Goal: Find specific page/section: Find specific page/section

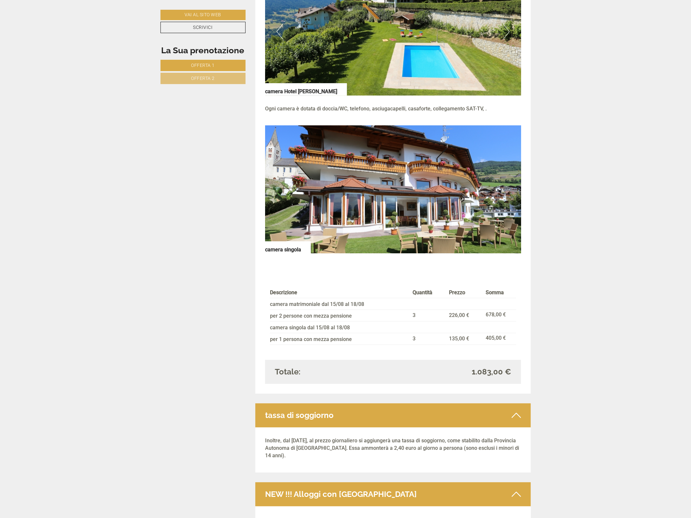
scroll to position [1177, 0]
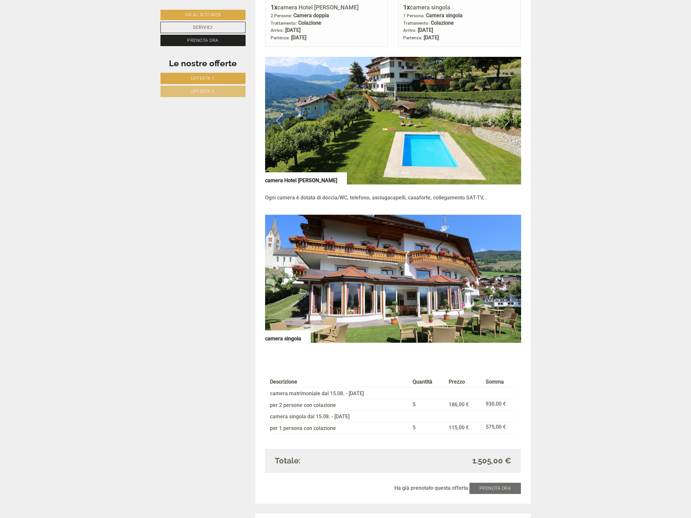
scroll to position [609, 0]
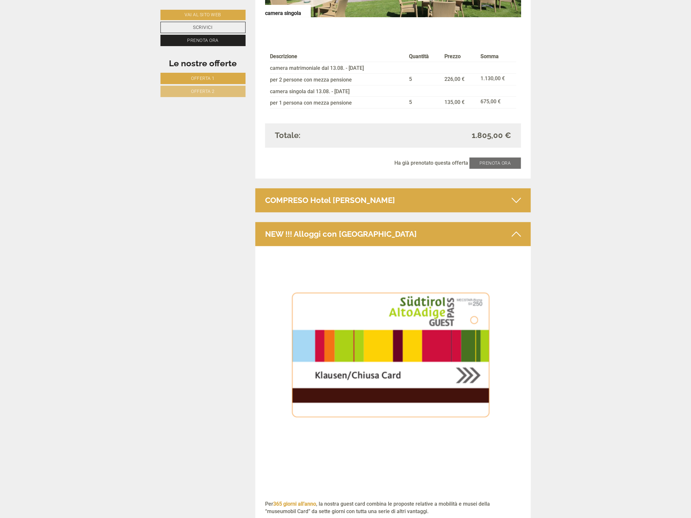
scroll to position [1462, 0]
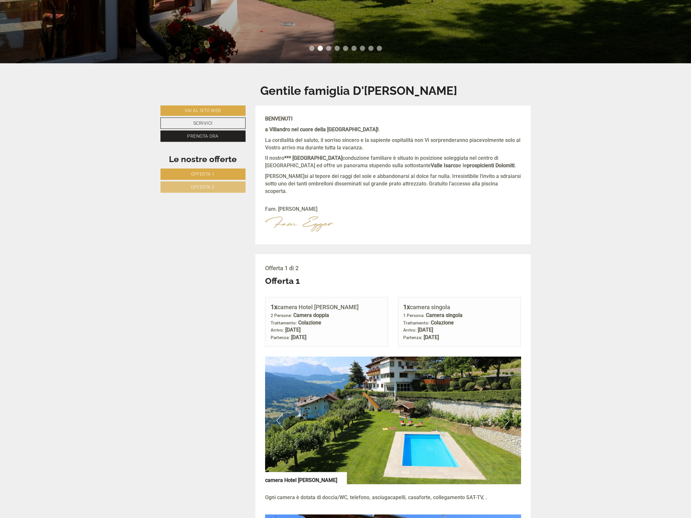
scroll to position [244, 0]
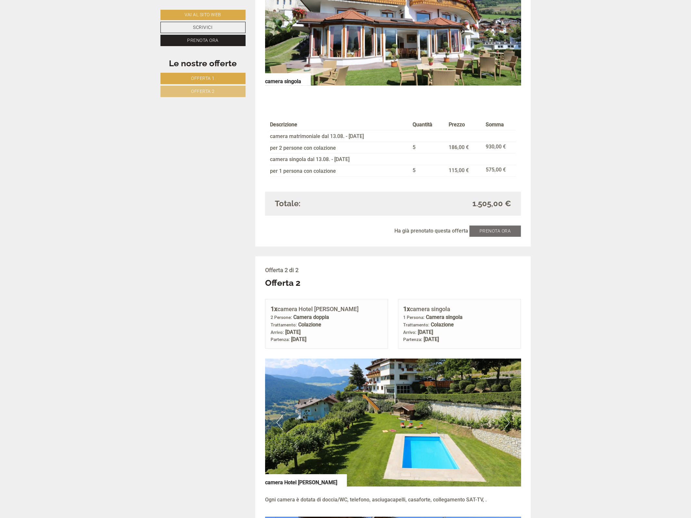
scroll to position [812, 0]
